Goal: Information Seeking & Learning: Learn about a topic

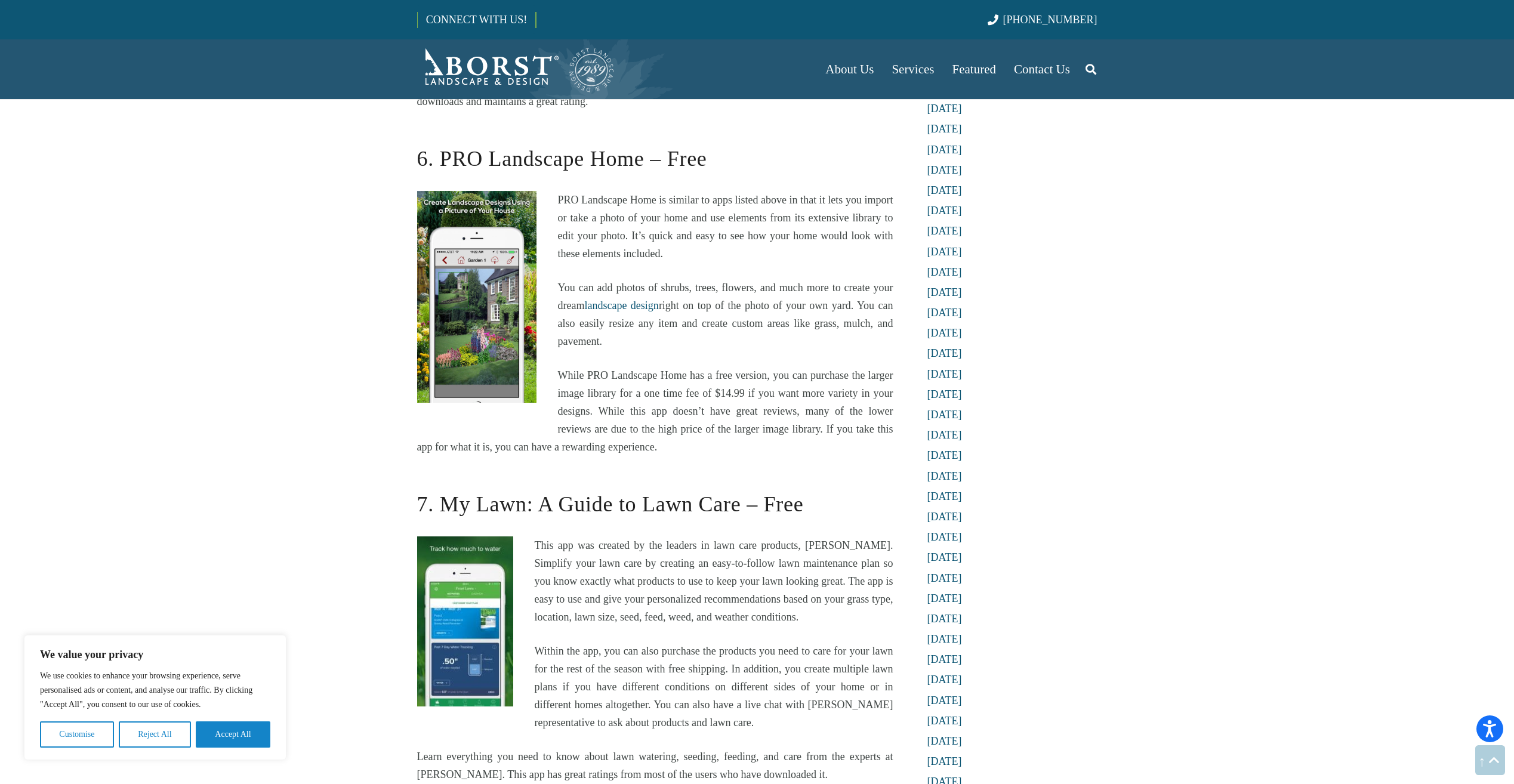
scroll to position [1909, 0]
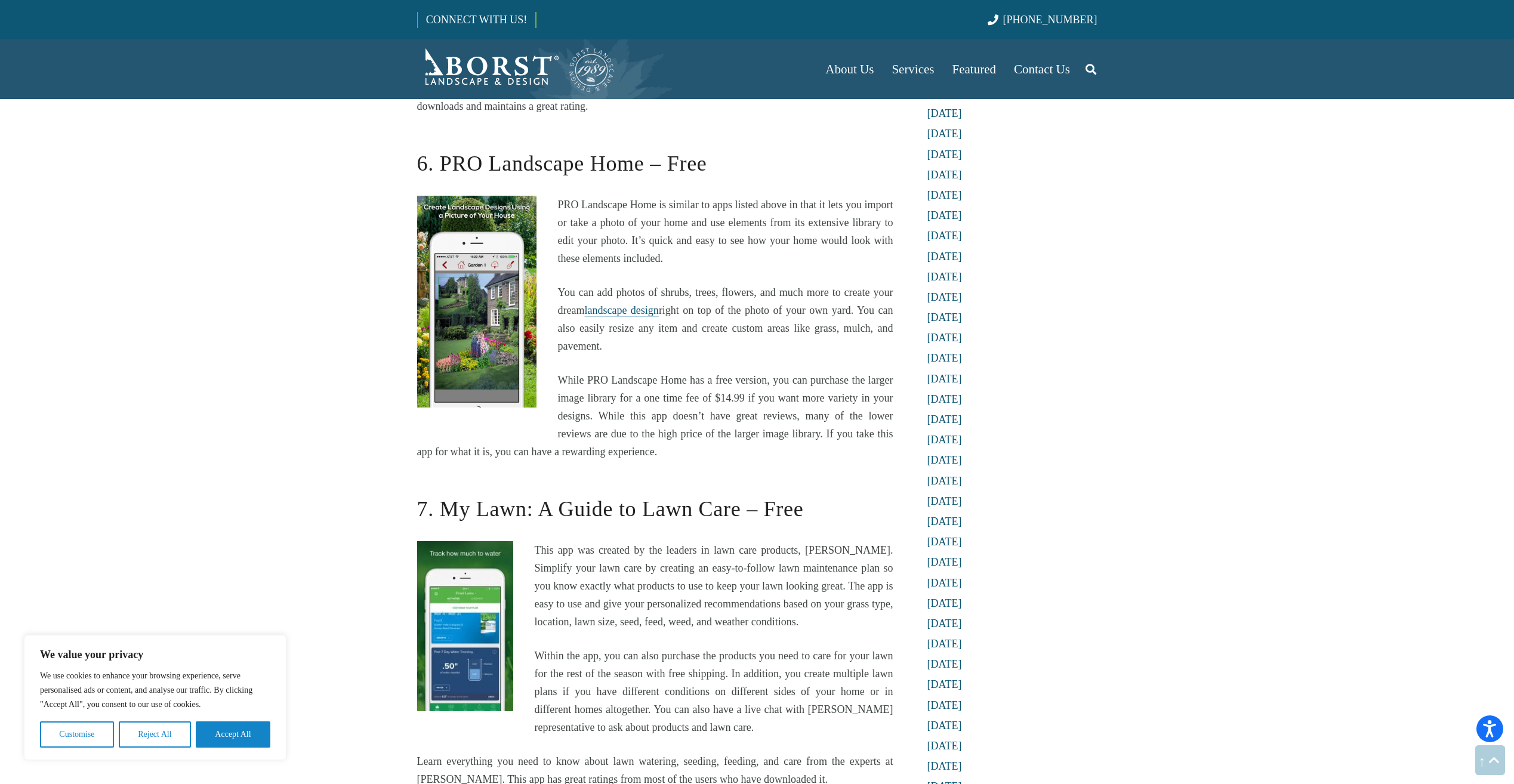
click at [644, 310] on link "landscape design" at bounding box center [621, 310] width 74 height 12
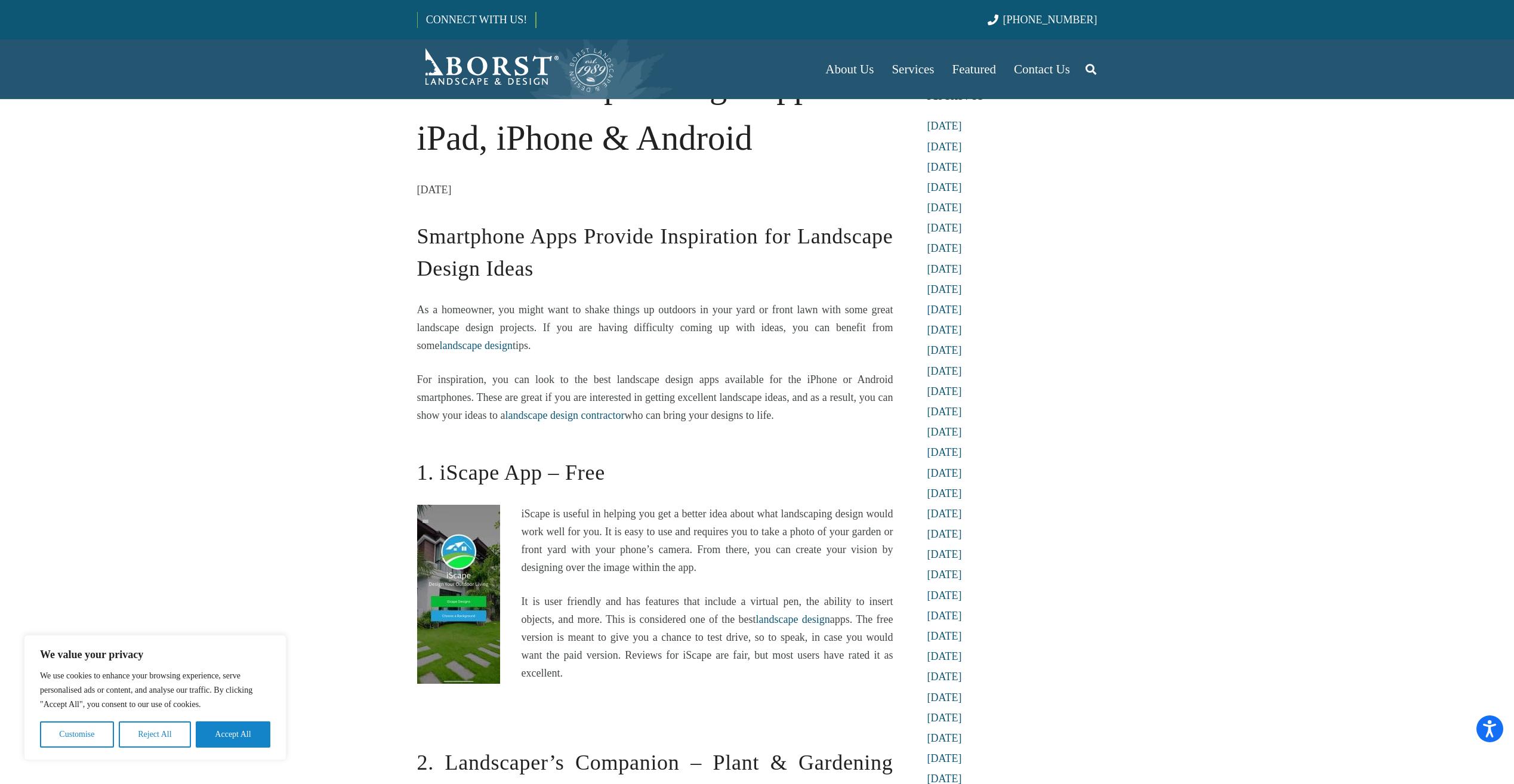
scroll to position [60, 0]
click at [509, 475] on h2 "1. iScape App – Free" at bounding box center [655, 466] width 476 height 49
drag, startPoint x: 444, startPoint y: 473, endPoint x: 653, endPoint y: 485, distance: 209.3
click at [653, 485] on h2 "1. iScape App – Free" at bounding box center [655, 466] width 476 height 49
drag, startPoint x: 653, startPoint y: 485, endPoint x: 669, endPoint y: 485, distance: 16.0
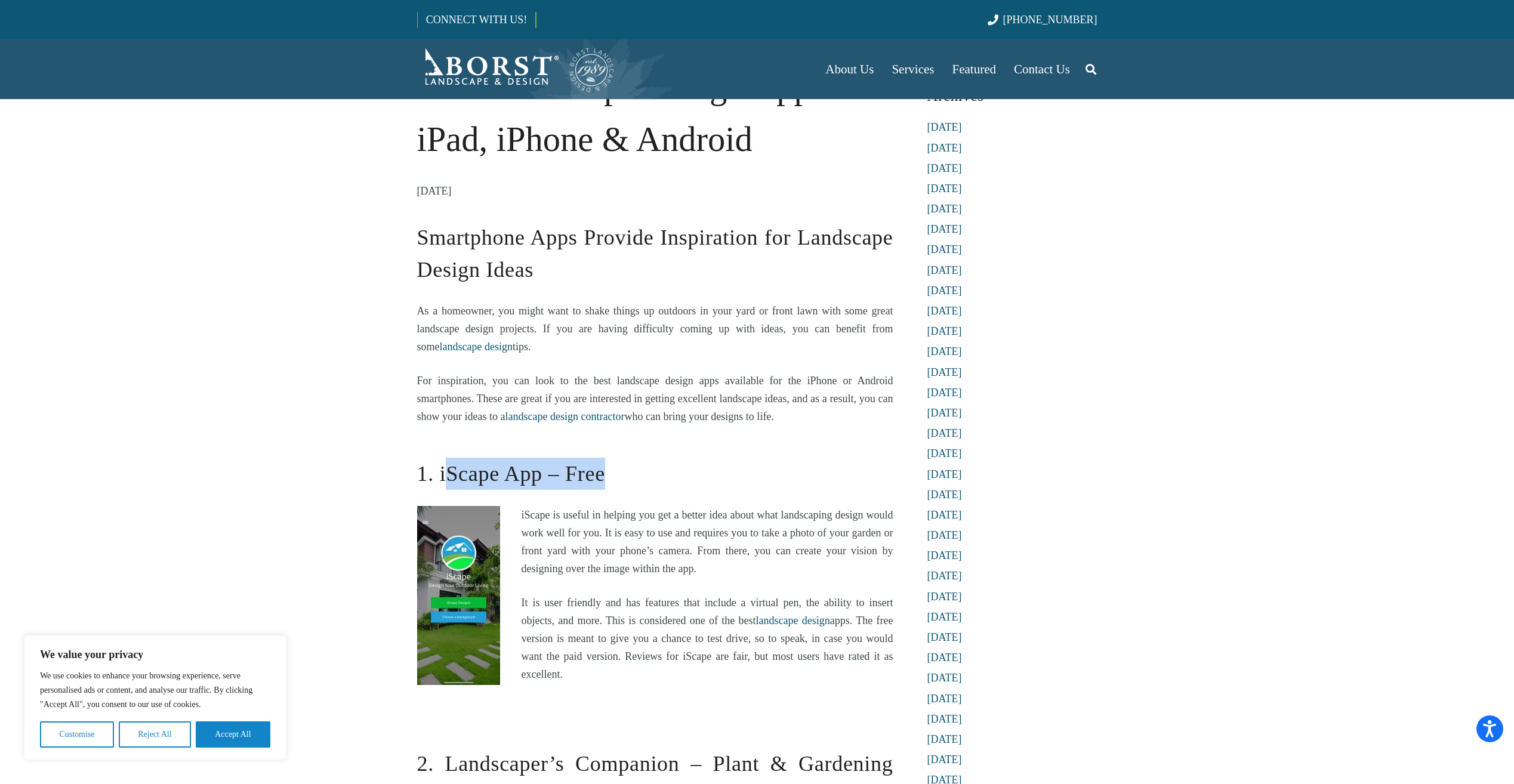
click at [669, 485] on h2 "1. iScape App – Free" at bounding box center [655, 466] width 476 height 49
click at [777, 621] on link "landscape design" at bounding box center [793, 620] width 74 height 12
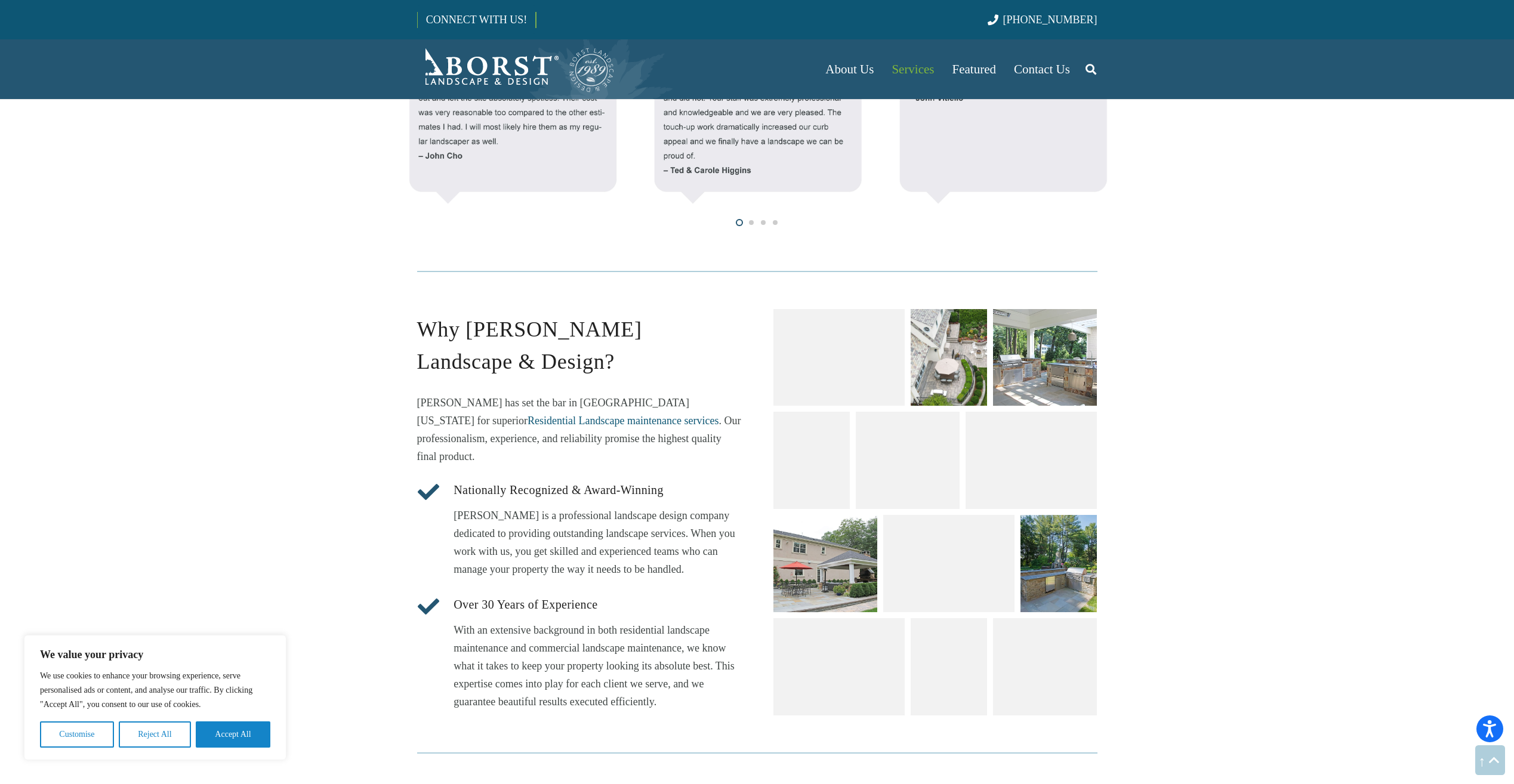
scroll to position [1133, 0]
